Goal: Task Accomplishment & Management: Complete application form

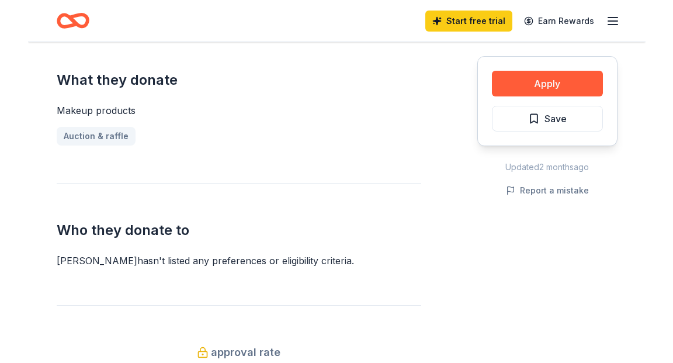
scroll to position [467, 0]
click at [533, 79] on button "Apply" at bounding box center [546, 84] width 111 height 26
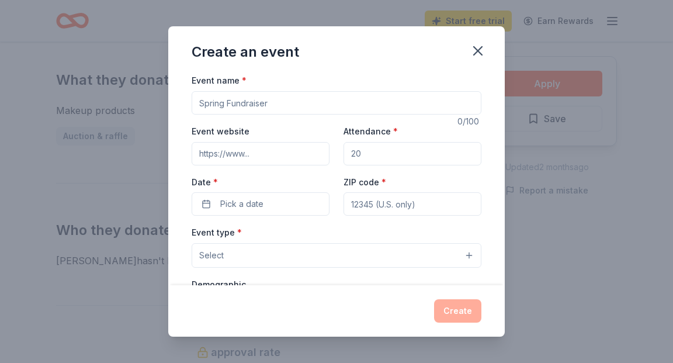
click at [294, 108] on input "Event name *" at bounding box center [336, 102] width 290 height 23
click at [481, 48] on icon "button" at bounding box center [477, 51] width 8 height 8
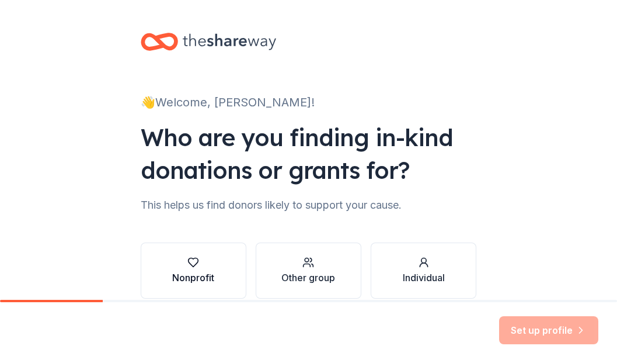
click at [189, 271] on div "Nonprofit" at bounding box center [193, 277] width 42 height 14
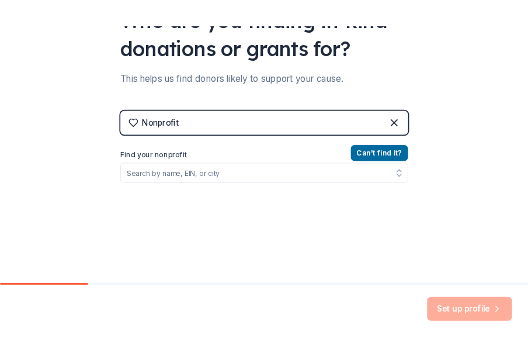
scroll to position [145, 0]
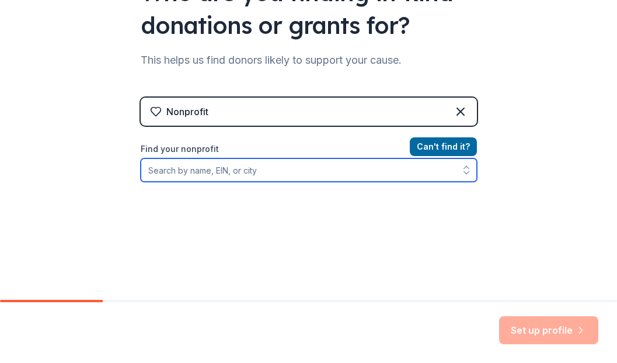
click at [199, 172] on input "Find your nonprofit" at bounding box center [309, 169] width 336 height 23
type input "N"
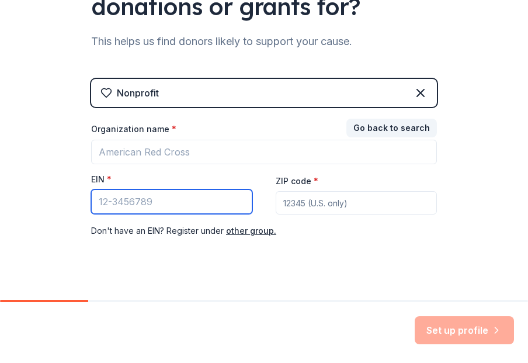
click at [227, 207] on input "EIN *" at bounding box center [171, 201] width 161 height 25
type input "52-0733735"
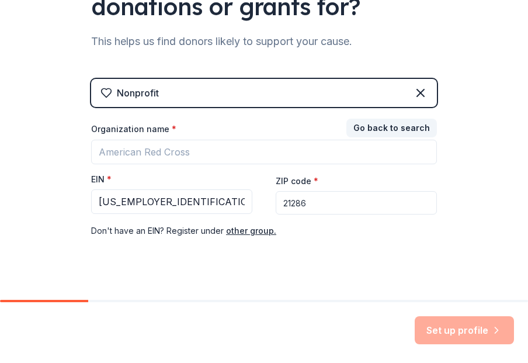
type input "21286"
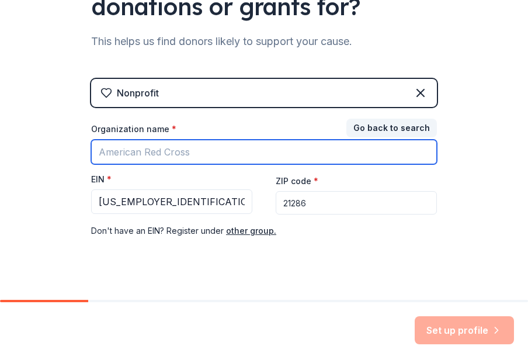
click at [165, 147] on input "Organization name *" at bounding box center [264, 152] width 346 height 25
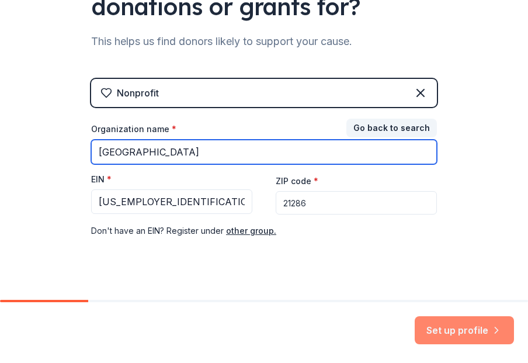
type input "Notre Dame Preparatory"
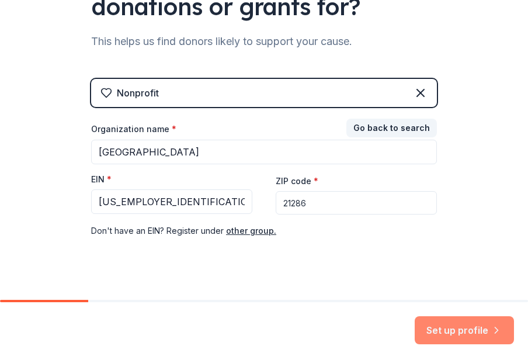
click at [444, 331] on button "Set up profile" at bounding box center [464, 330] width 99 height 28
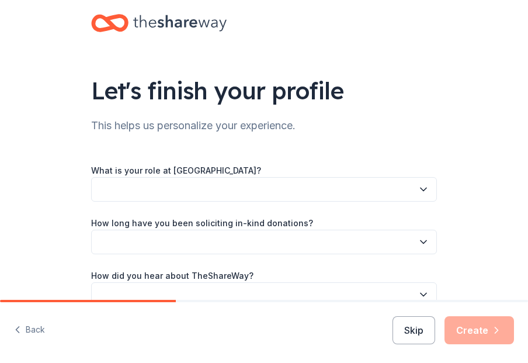
click at [242, 193] on button "button" at bounding box center [264, 189] width 346 height 25
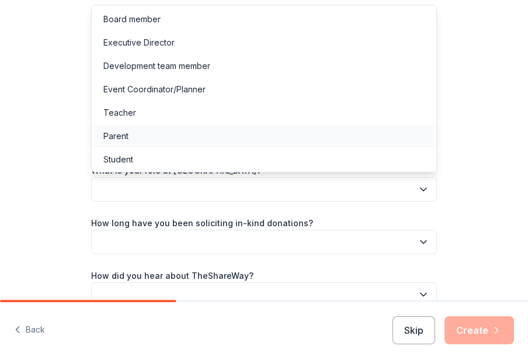
click at [180, 136] on div "Parent" at bounding box center [264, 135] width 340 height 23
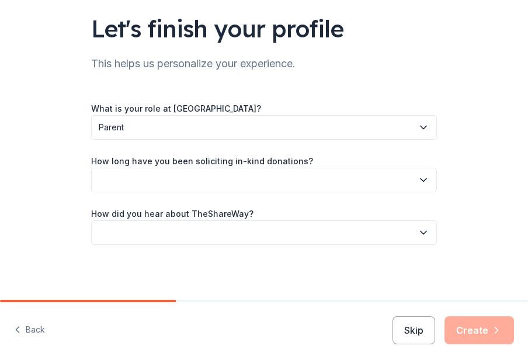
scroll to position [63, 0]
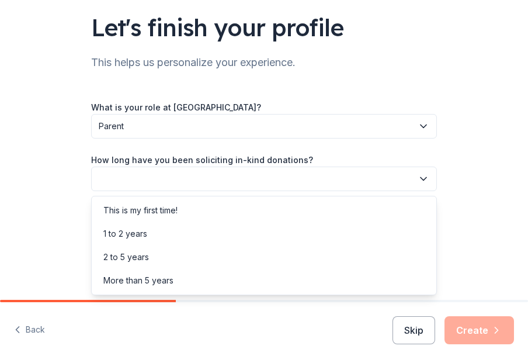
click at [211, 186] on button "button" at bounding box center [264, 178] width 346 height 25
click at [177, 213] on div "This is my first time!" at bounding box center [140, 210] width 74 height 14
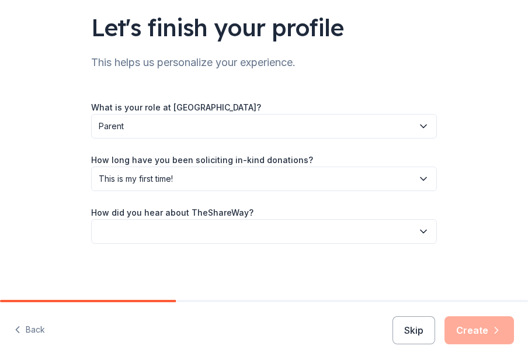
click at [186, 236] on button "button" at bounding box center [264, 231] width 346 height 25
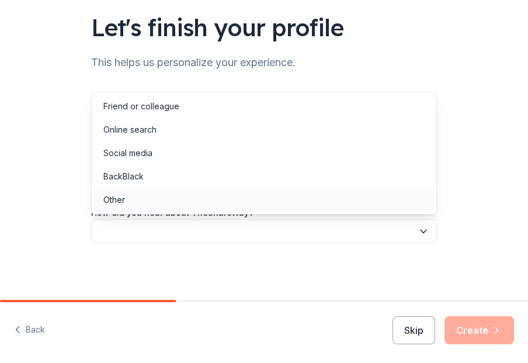
click at [151, 201] on div "Other" at bounding box center [264, 199] width 340 height 23
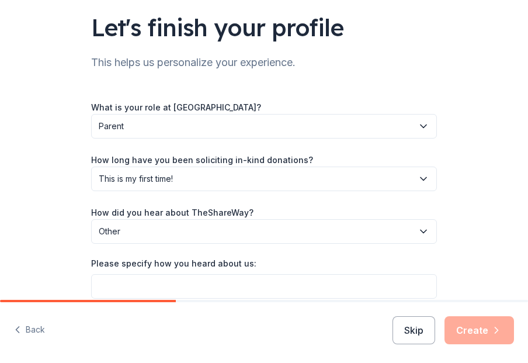
scroll to position [117, 0]
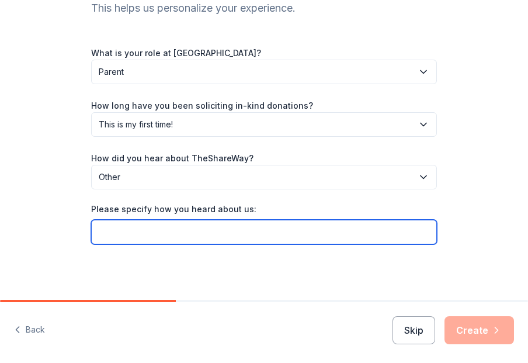
click at [197, 238] on input "Please specify how you heard about us:" at bounding box center [264, 232] width 346 height 25
type input "U"
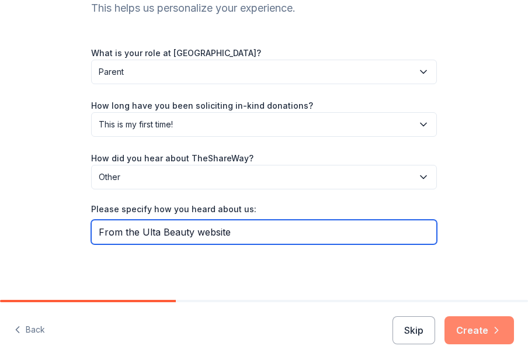
type input "From the Ulta Beauty website"
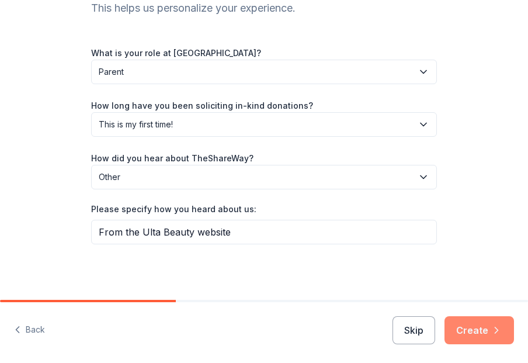
click at [492, 327] on icon "button" at bounding box center [496, 330] width 12 height 12
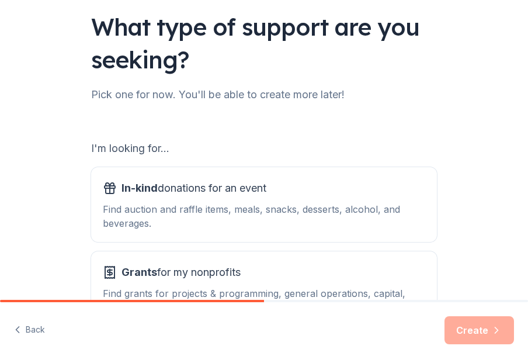
scroll to position [129, 0]
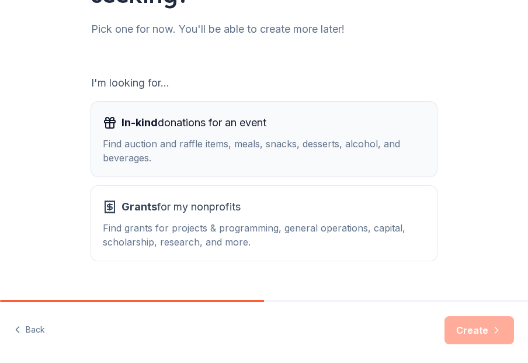
click at [261, 124] on span "In-kind donations for an event" at bounding box center [193, 122] width 145 height 19
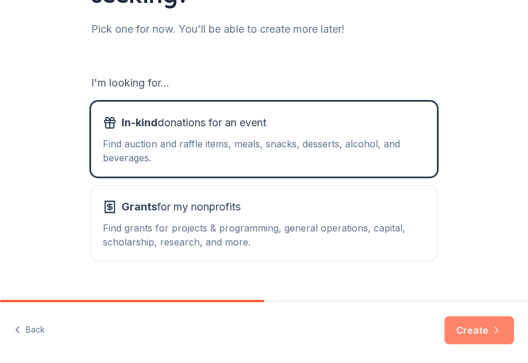
click at [472, 327] on button "Create" at bounding box center [478, 330] width 69 height 28
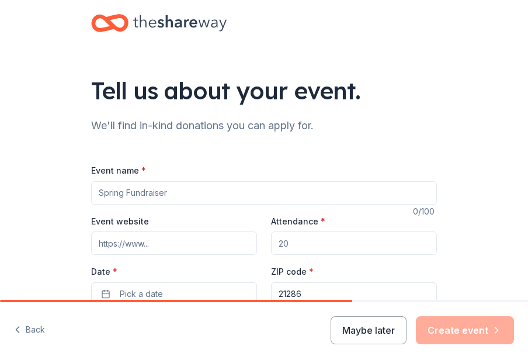
click at [165, 192] on input "Event name *" at bounding box center [264, 192] width 346 height 23
type input "Senior Bingo 2026"
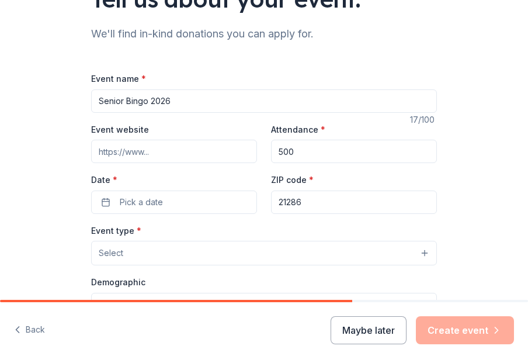
scroll to position [93, 0]
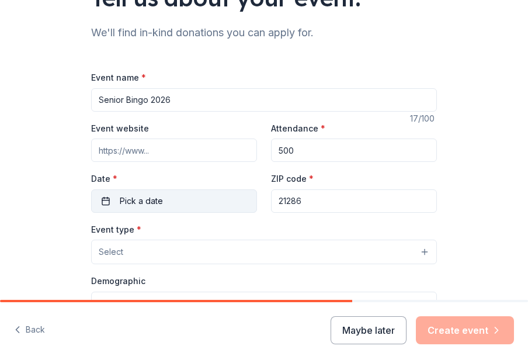
type input "500"
click at [125, 205] on span "Pick a date" at bounding box center [141, 201] width 43 height 14
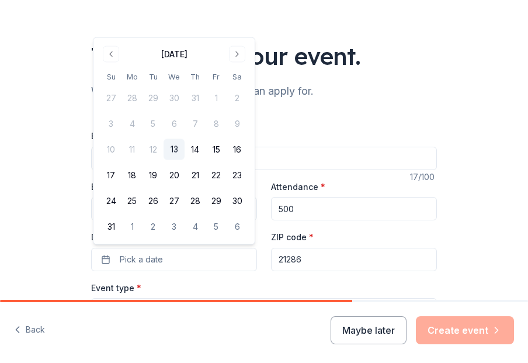
scroll to position [39, 0]
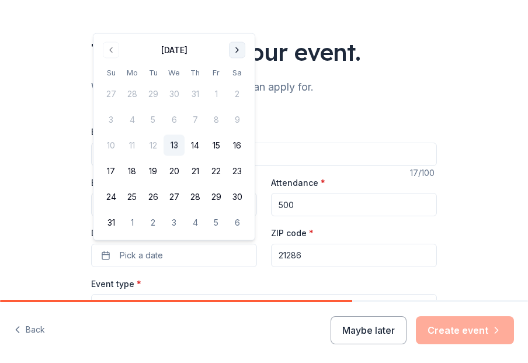
click at [239, 51] on button "Go to next month" at bounding box center [237, 50] width 16 height 16
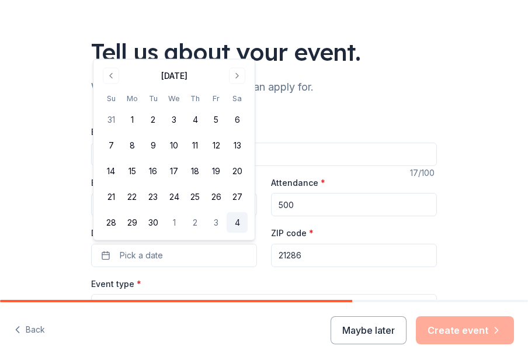
click at [239, 222] on button "4" at bounding box center [237, 222] width 21 height 21
click at [452, 214] on div "Tell us about your event. We'll find in-kind donations you can apply for. Event…" at bounding box center [264, 340] width 528 height 758
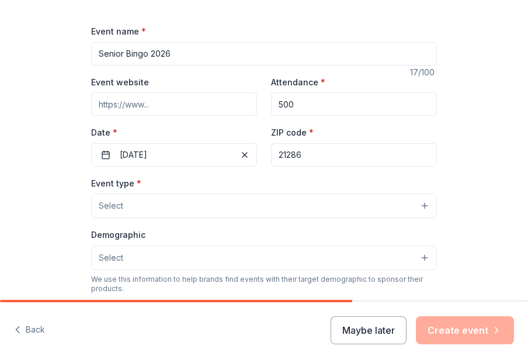
scroll to position [147, 0]
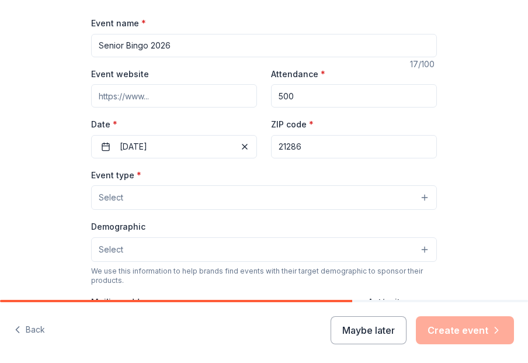
click at [363, 203] on button "Select" at bounding box center [264, 197] width 346 height 25
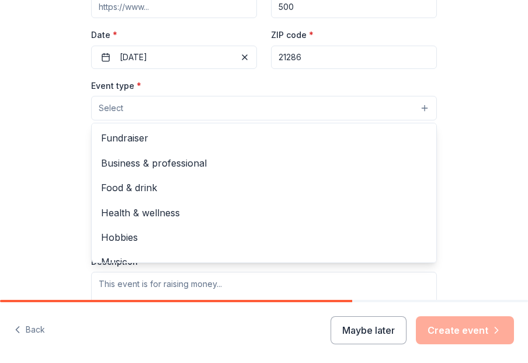
scroll to position [237, 0]
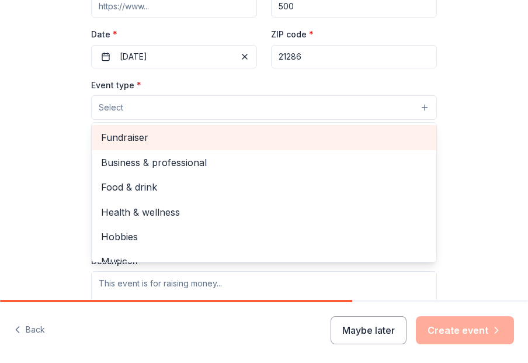
click at [151, 138] on span "Fundraiser" at bounding box center [264, 137] width 326 height 15
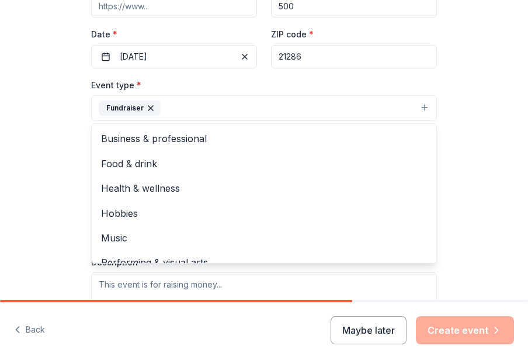
click at [36, 156] on div "Tell us about your event. We'll find in-kind donations you can apply for. Event…" at bounding box center [264, 143] width 528 height 760
click at [238, 107] on button "Fundraiser" at bounding box center [264, 108] width 346 height 26
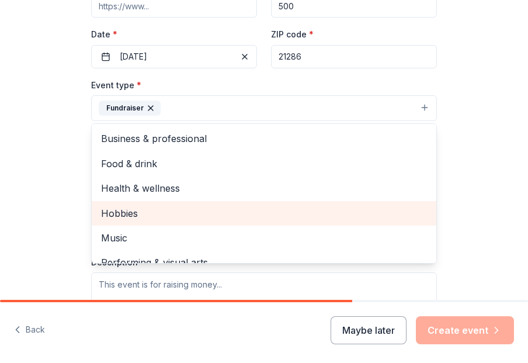
scroll to position [14, 0]
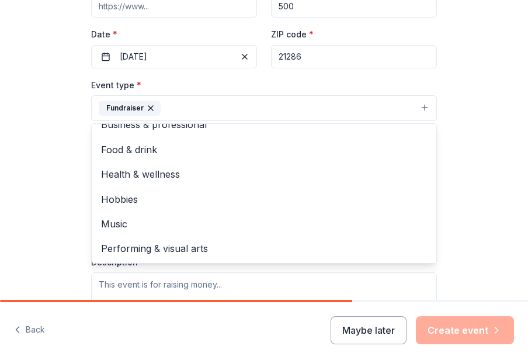
click at [38, 189] on div "Tell us about your event. We'll find in-kind donations you can apply for. Event…" at bounding box center [264, 143] width 528 height 760
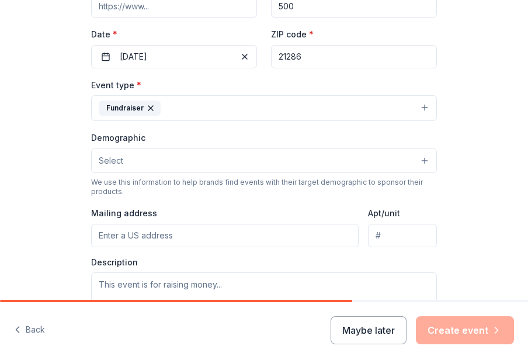
click at [142, 155] on button "Select" at bounding box center [264, 160] width 346 height 25
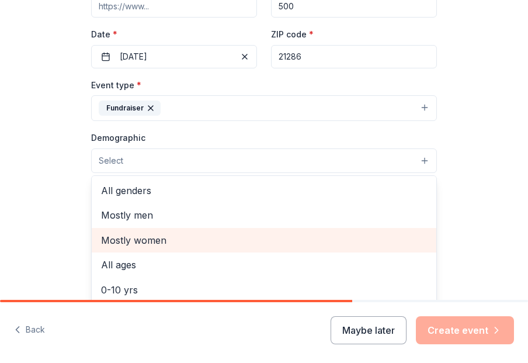
click at [174, 238] on span "Mostly women" at bounding box center [264, 239] width 326 height 15
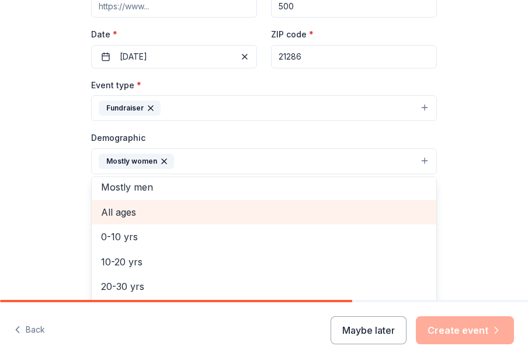
scroll to position [34, 0]
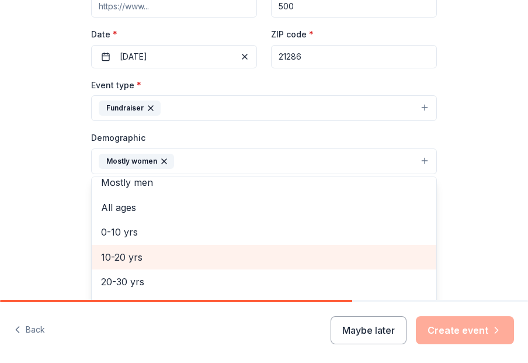
click at [167, 256] on span "10-20 yrs" at bounding box center [264, 256] width 326 height 15
click at [158, 258] on span "20-30 yrs" at bounding box center [264, 256] width 326 height 15
click at [153, 257] on span "30-40 yrs" at bounding box center [264, 256] width 326 height 15
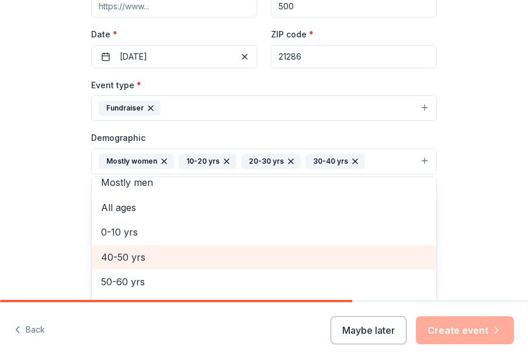
click at [153, 257] on span "40-50 yrs" at bounding box center [264, 256] width 326 height 15
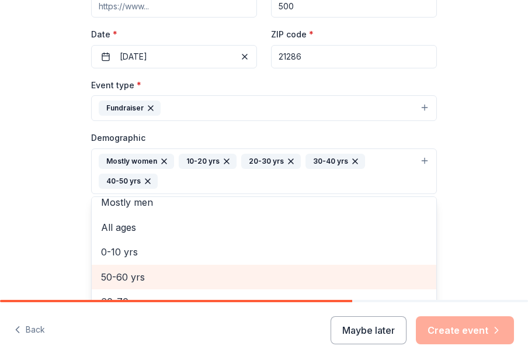
click at [153, 271] on span "50-60 yrs" at bounding box center [264, 276] width 326 height 15
click at [154, 280] on span "60-70 yrs" at bounding box center [264, 276] width 326 height 15
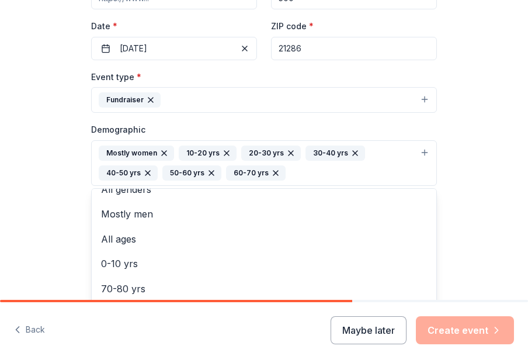
click at [44, 226] on div "Tell us about your event. We'll find in-kind donations you can apply for. Event…" at bounding box center [264, 145] width 528 height 781
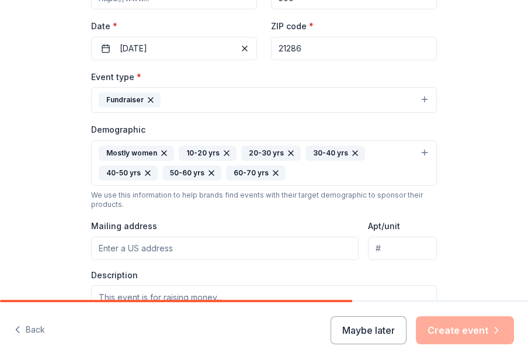
click at [173, 245] on input "Mailing address" at bounding box center [224, 247] width 267 height 23
type input "815 Hampton Lane, Towson, MD, 21286"
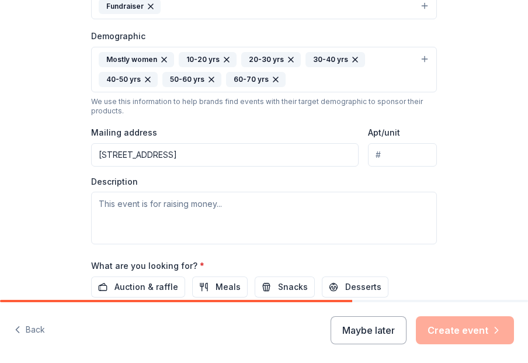
scroll to position [351, 0]
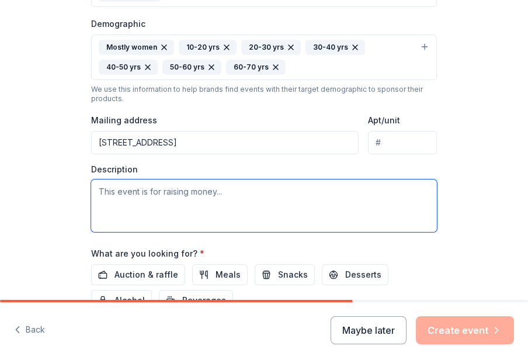
click at [168, 194] on textarea at bounding box center [264, 205] width 346 height 53
paste textarea "This parent-led event will take place on Saturday, October 4th, 2025, at Notre …"
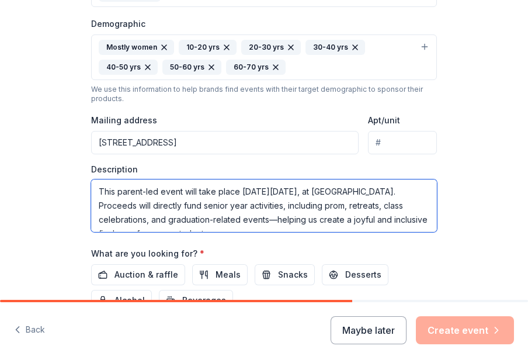
scroll to position [8, 0]
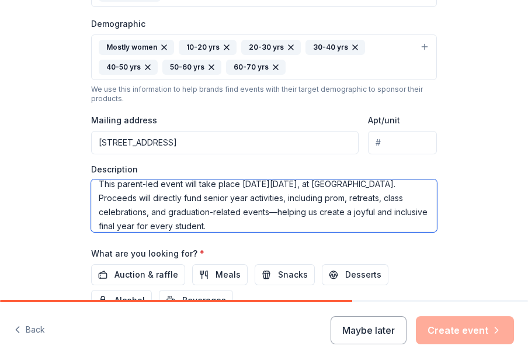
type textarea "This parent-led event will take place on Saturday, October 4th, 2025, at Notre …"
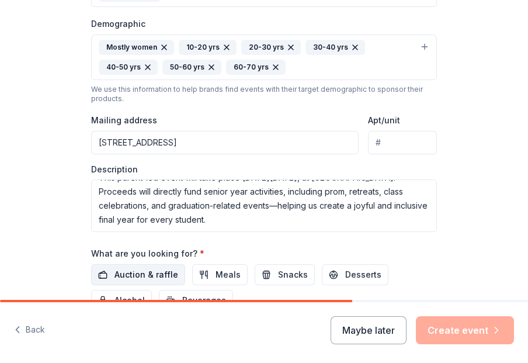
click at [160, 269] on span "Auction & raffle" at bounding box center [146, 274] width 64 height 14
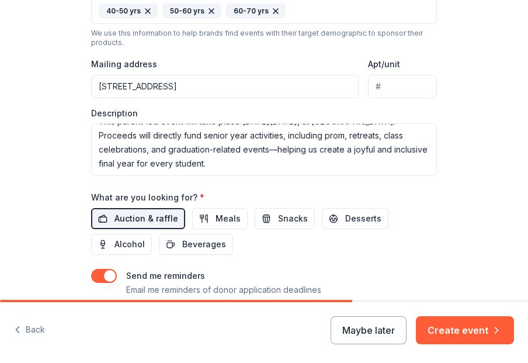
scroll to position [413, 0]
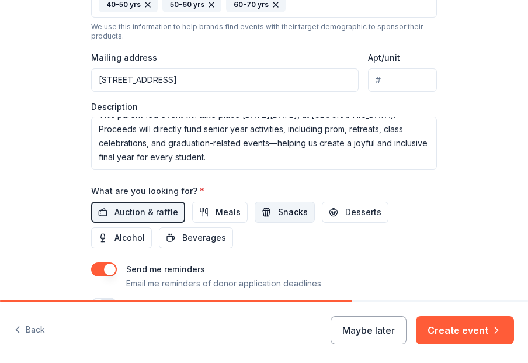
click at [293, 209] on span "Snacks" at bounding box center [293, 212] width 30 height 14
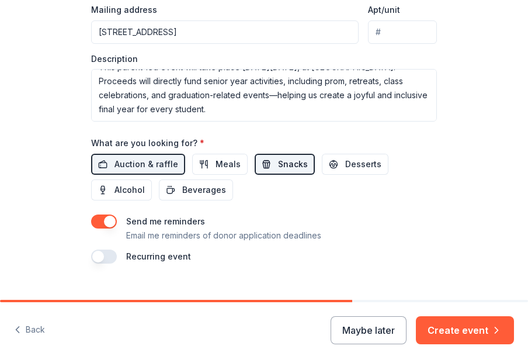
scroll to position [479, 0]
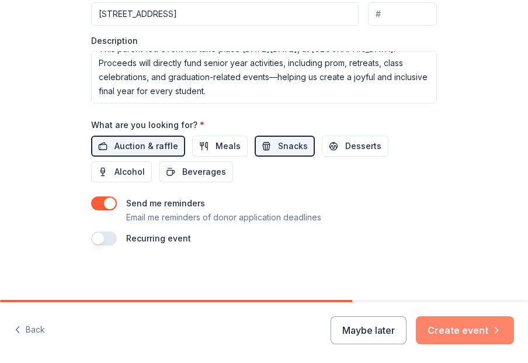
click at [458, 330] on button "Create event" at bounding box center [465, 330] width 98 height 28
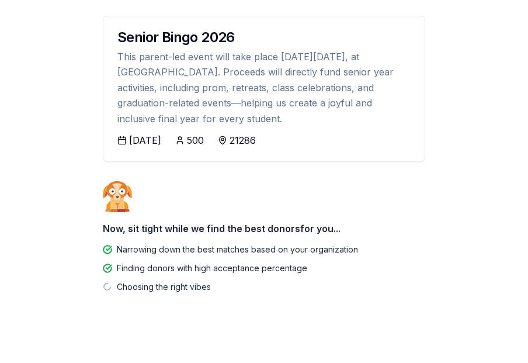
scroll to position [146, 0]
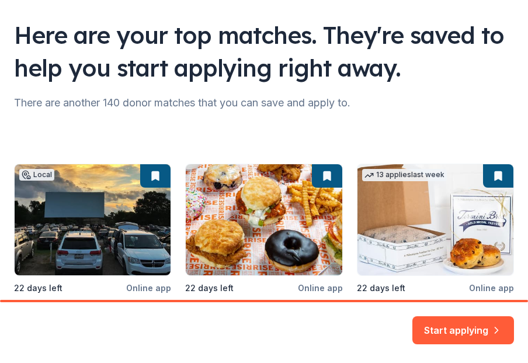
scroll to position [56, 0]
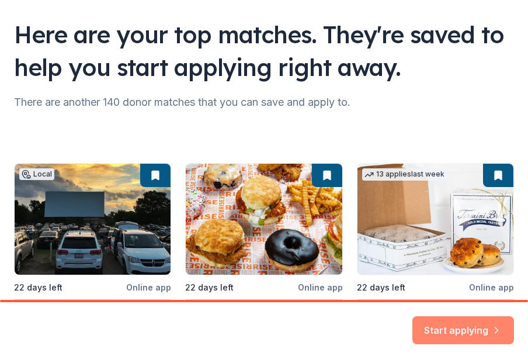
click at [455, 330] on button "Start applying" at bounding box center [463, 323] width 102 height 28
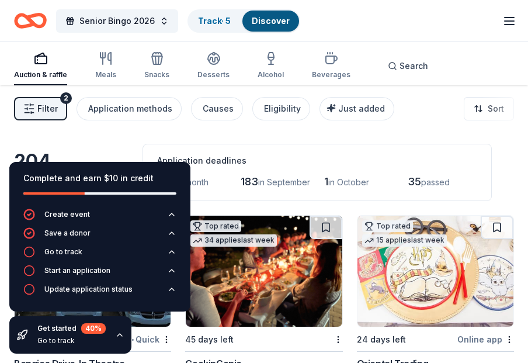
click at [119, 335] on icon "button" at bounding box center [119, 334] width 9 height 9
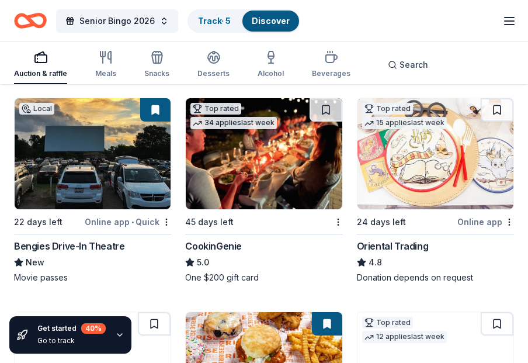
scroll to position [116, 0]
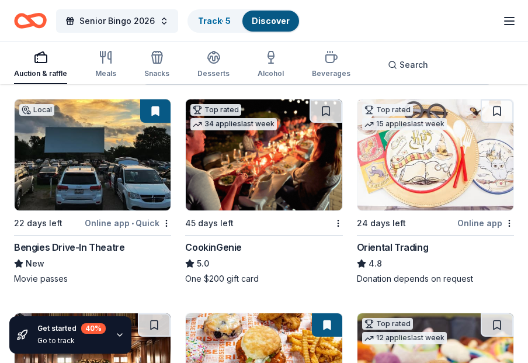
click at [116, 224] on div "Online app • Quick" at bounding box center [128, 222] width 86 height 15
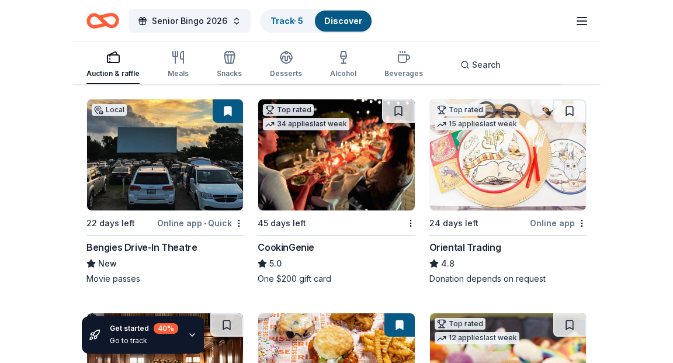
scroll to position [118, 0]
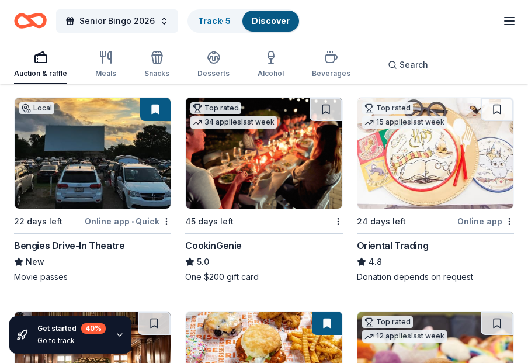
click at [259, 179] on img at bounding box center [264, 152] width 156 height 111
click at [425, 182] on img at bounding box center [435, 152] width 156 height 111
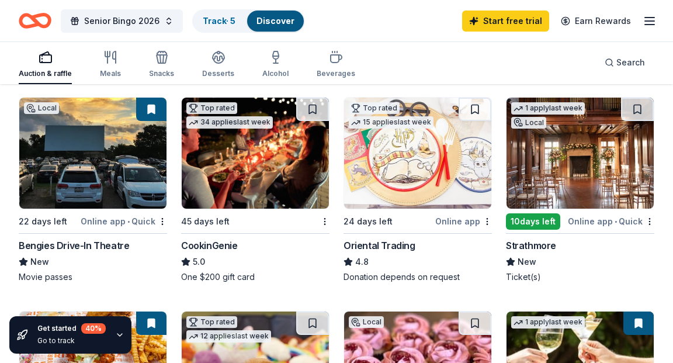
click at [529, 266] on span "New" at bounding box center [526, 262] width 19 height 14
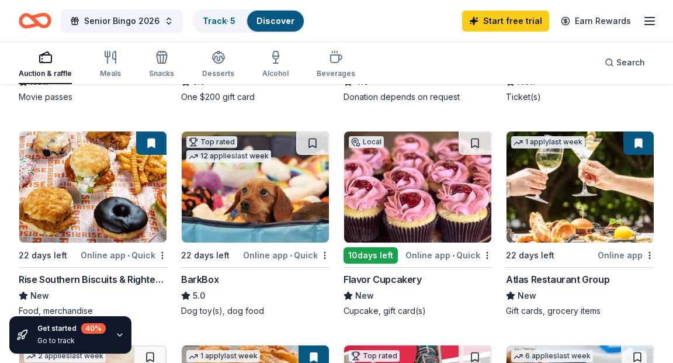
scroll to position [308, 0]
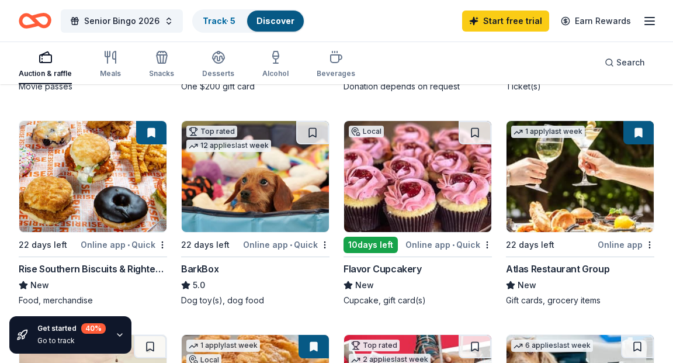
click at [137, 191] on img at bounding box center [92, 176] width 147 height 111
click at [267, 192] on img at bounding box center [255, 176] width 147 height 111
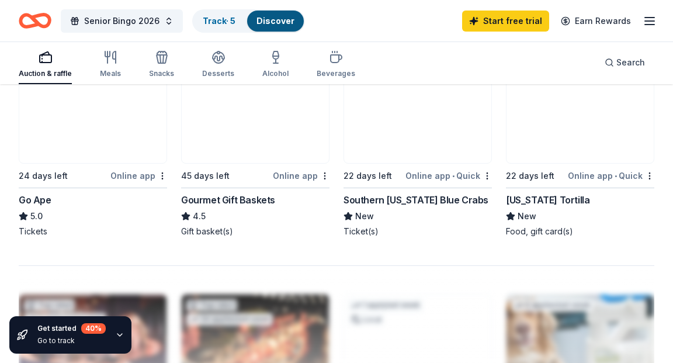
scroll to position [1042, 0]
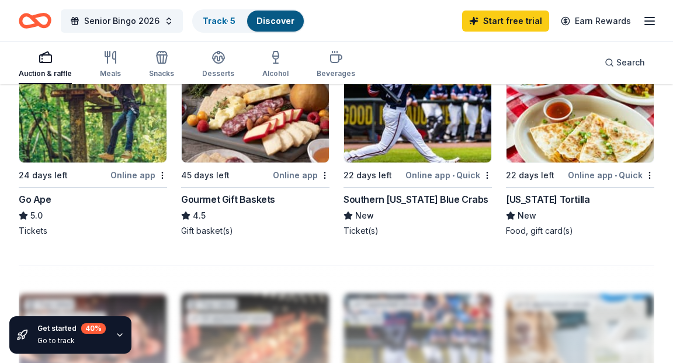
click at [248, 199] on div "Gourmet Gift Baskets" at bounding box center [228, 199] width 94 height 14
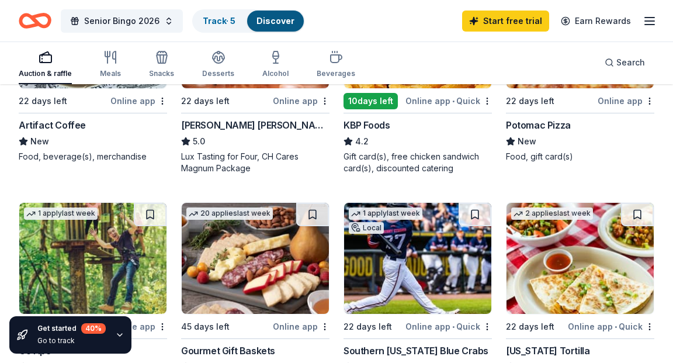
scroll to position [899, 0]
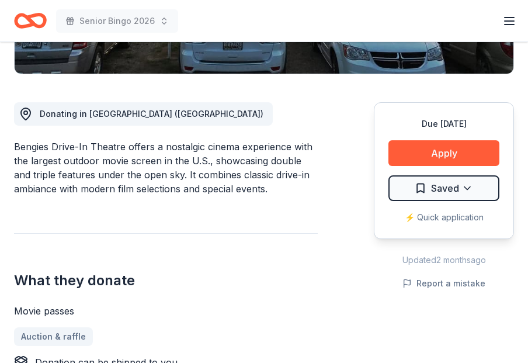
scroll to position [284, 0]
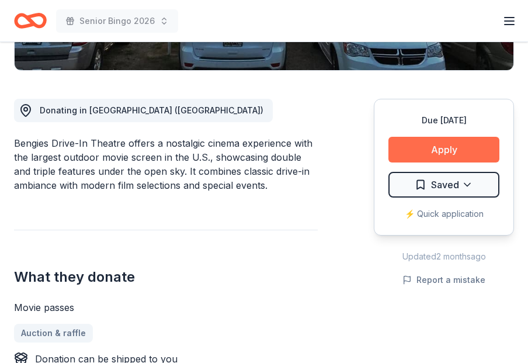
click at [437, 149] on button "Apply" at bounding box center [443, 150] width 111 height 26
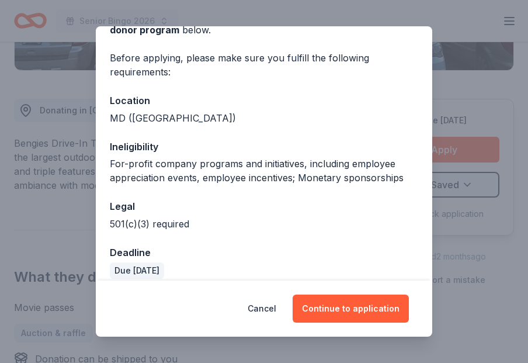
scroll to position [86, 0]
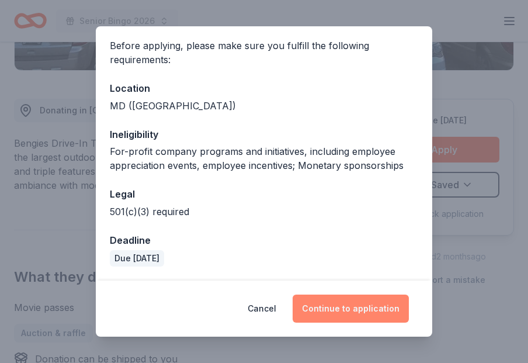
click at [354, 307] on button "Continue to application" at bounding box center [350, 308] width 116 height 28
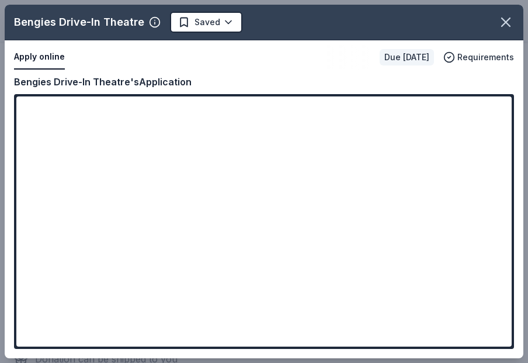
drag, startPoint x: 227, startPoint y: 181, endPoint x: 246, endPoint y: 7, distance: 175.0
click at [246, 7] on div "Bengies Drive-In Theatre Saved Apply online Due in 22 days Requirements Copy an…" at bounding box center [264, 181] width 518 height 353
click at [234, 119] on div "Bengies Drive-In Theatre Saved Apply online Due in 22 days Requirements Copy an…" at bounding box center [264, 181] width 518 height 353
click at [259, 309] on div "Bengies Drive-In Theatre Saved Apply online Due in 22 days Requirements Copy an…" at bounding box center [264, 181] width 518 height 353
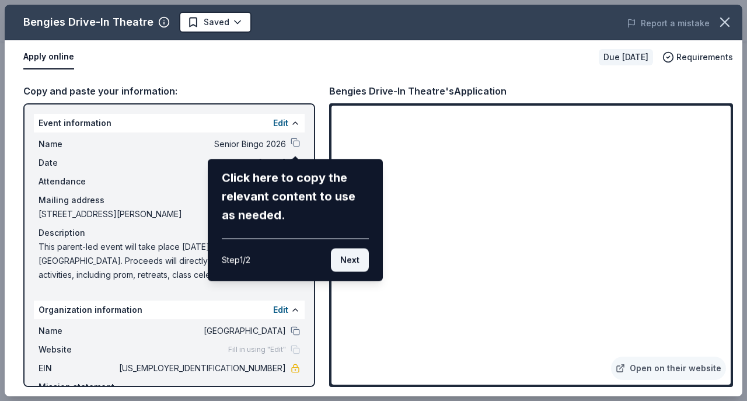
click at [353, 262] on button "Next" at bounding box center [350, 260] width 38 height 23
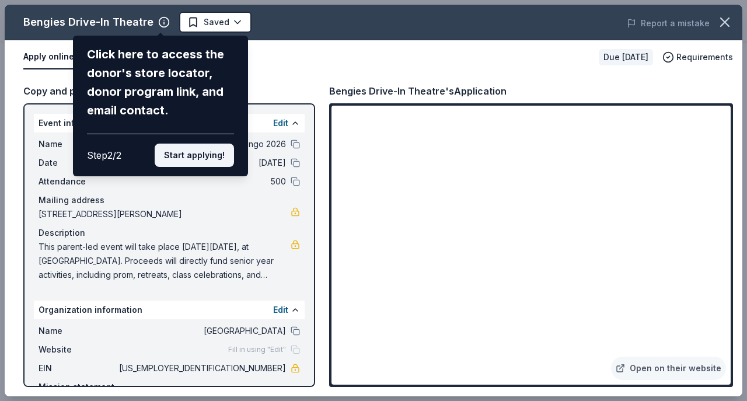
click at [221, 144] on button "Start applying!" at bounding box center [194, 155] width 79 height 23
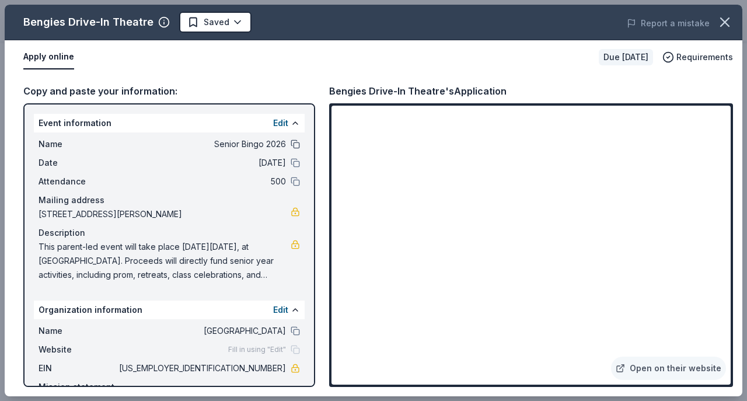
click at [296, 146] on button at bounding box center [295, 144] width 9 height 9
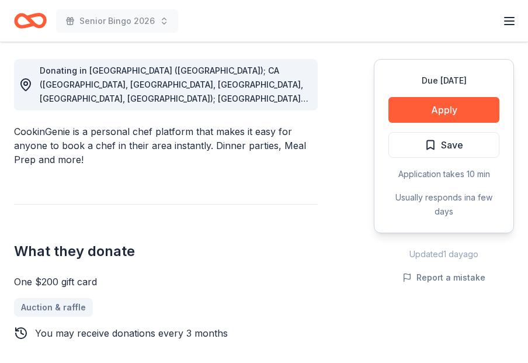
scroll to position [315, 0]
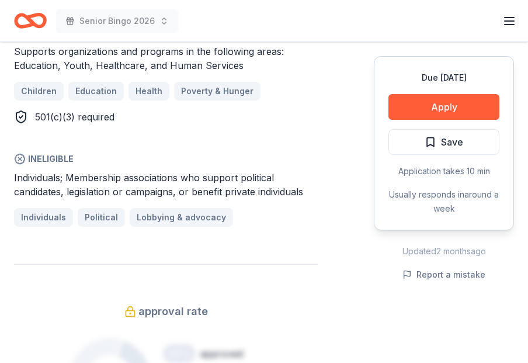
scroll to position [698, 0]
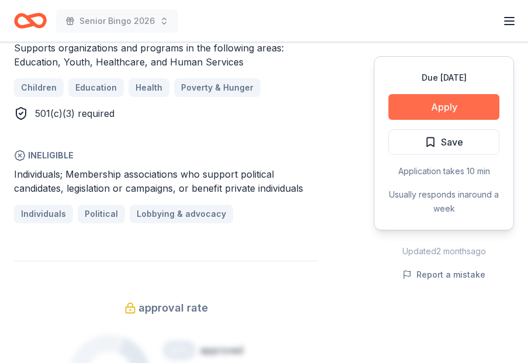
click at [437, 100] on button "Apply" at bounding box center [443, 107] width 111 height 26
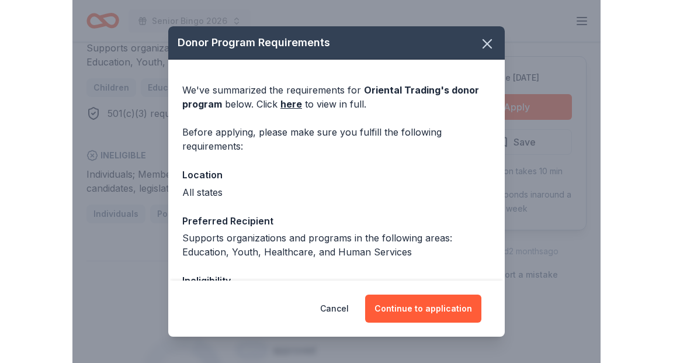
scroll to position [3, 0]
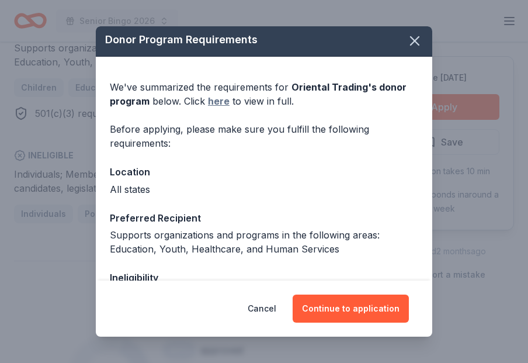
click at [217, 101] on link "here" at bounding box center [219, 101] width 22 height 14
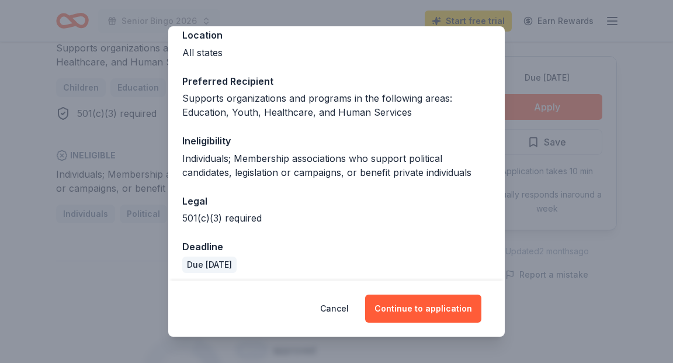
scroll to position [147, 0]
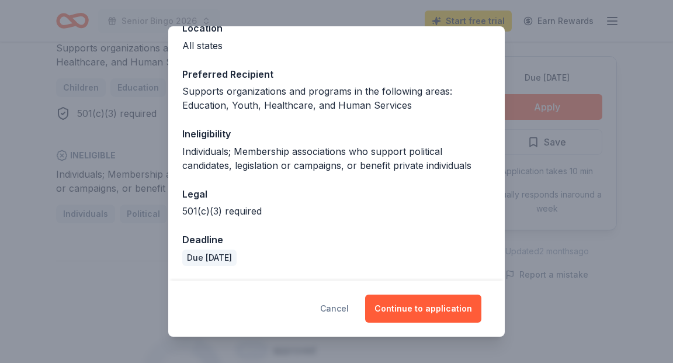
click at [341, 309] on button "Cancel" at bounding box center [334, 308] width 29 height 28
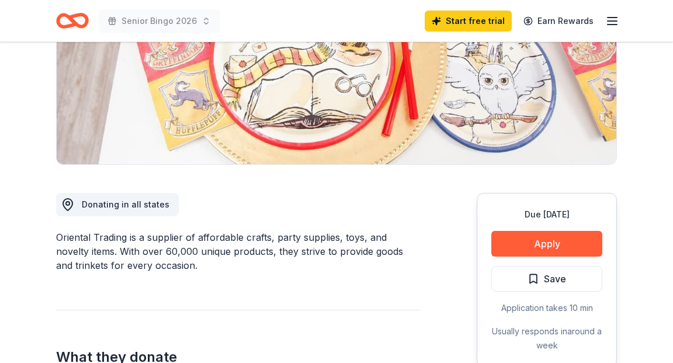
scroll to position [152, 0]
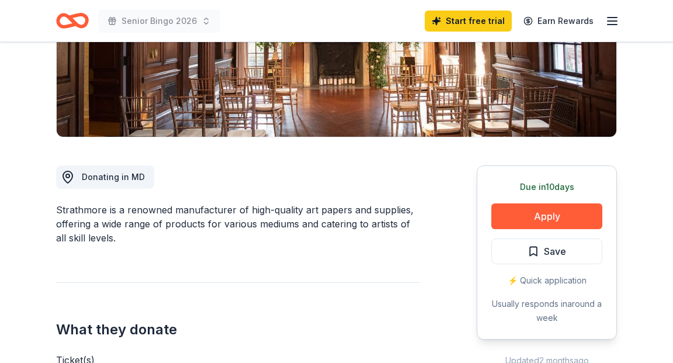
scroll to position [40, 0]
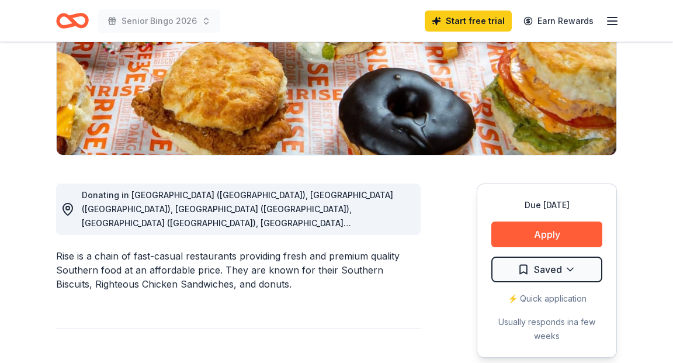
scroll to position [211, 0]
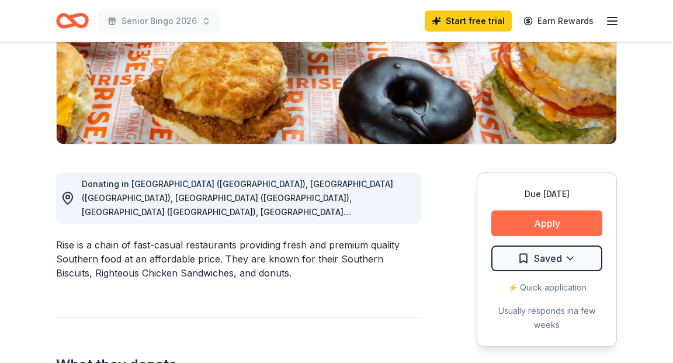
click at [549, 224] on button "Apply" at bounding box center [546, 223] width 111 height 26
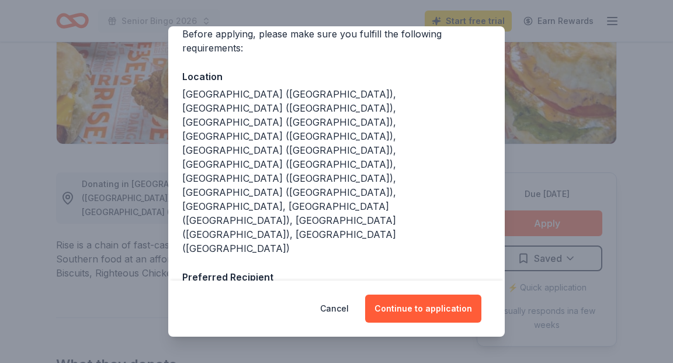
scroll to position [100, 0]
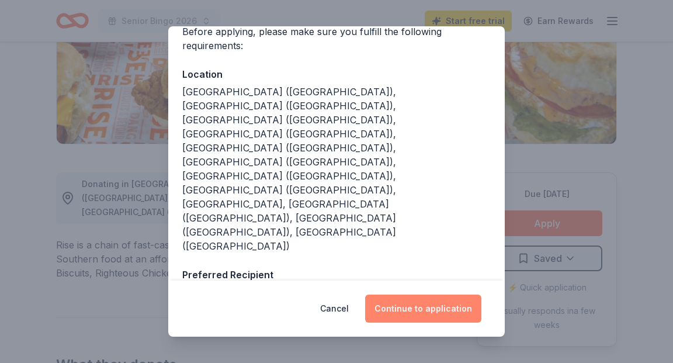
click at [427, 308] on button "Continue to application" at bounding box center [423, 308] width 116 height 28
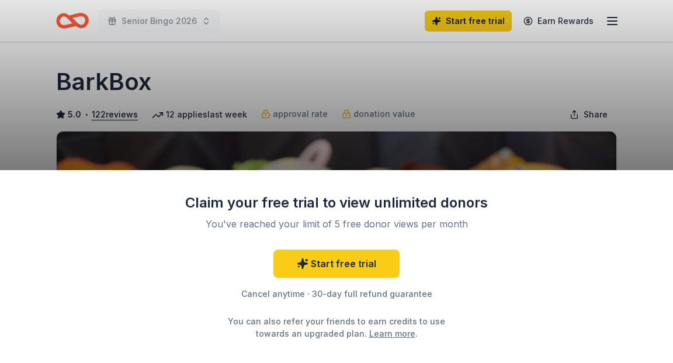
click at [552, 53] on div "Claim your free trial to view unlimited donors You've reached your limit of 5 f…" at bounding box center [336, 181] width 673 height 363
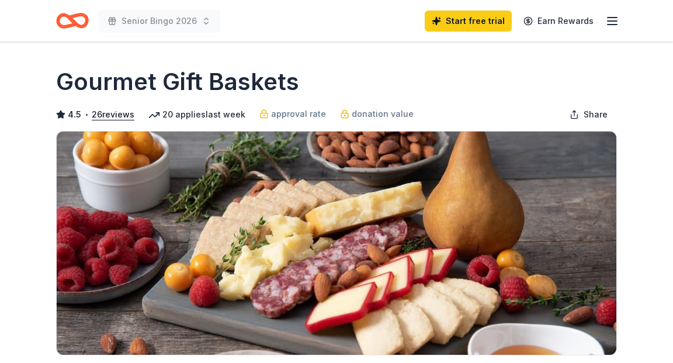
scroll to position [3, 0]
